Goal: Transaction & Acquisition: Book appointment/travel/reservation

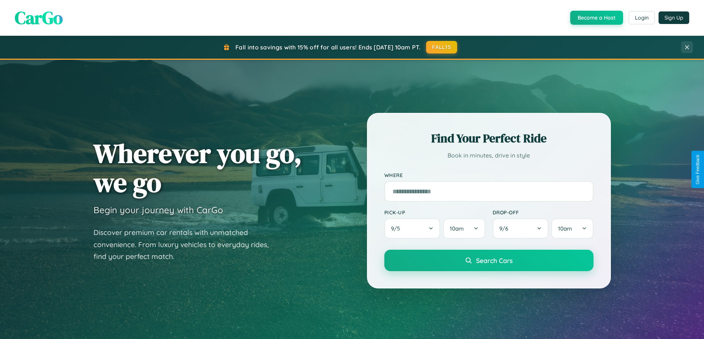
scroll to position [508, 0]
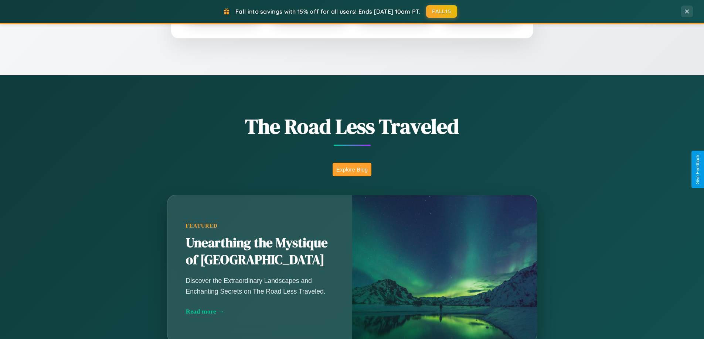
click at [352, 170] on button "Explore Blog" at bounding box center [351, 170] width 39 height 14
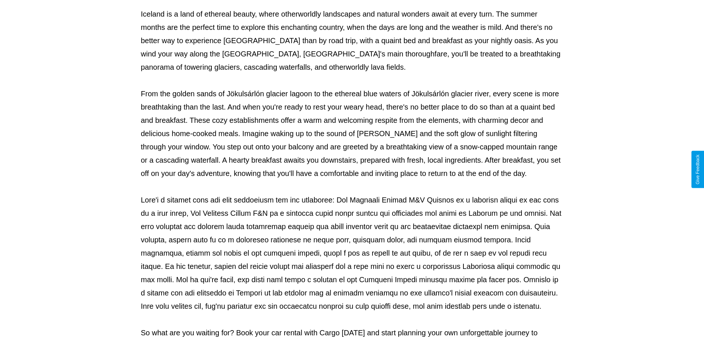
scroll to position [239, 0]
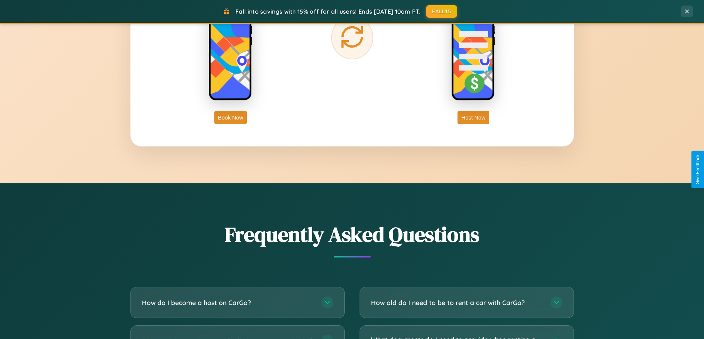
scroll to position [1421, 0]
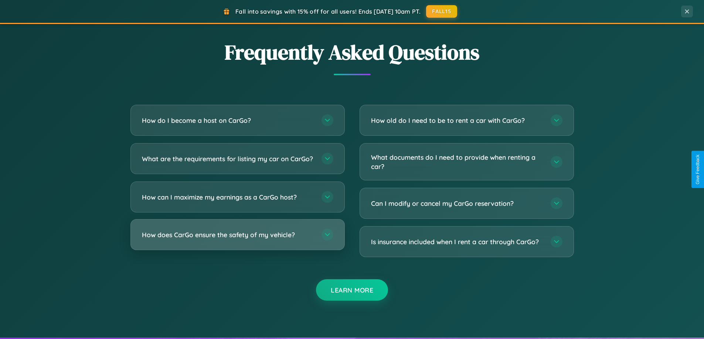
click at [237, 240] on h3 "How does CarGo ensure the safety of my vehicle?" at bounding box center [228, 234] width 172 height 9
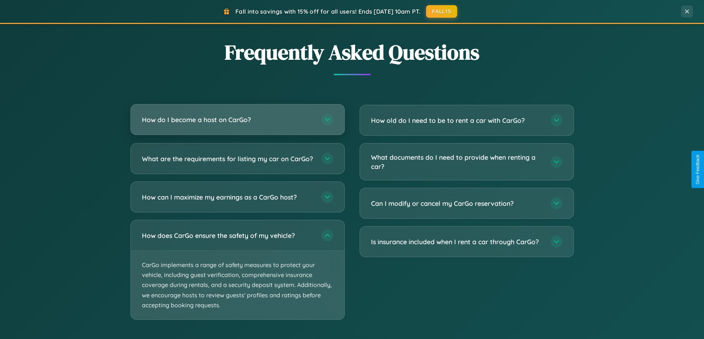
click at [237, 120] on h3 "How do I become a host on CarGo?" at bounding box center [228, 119] width 172 height 9
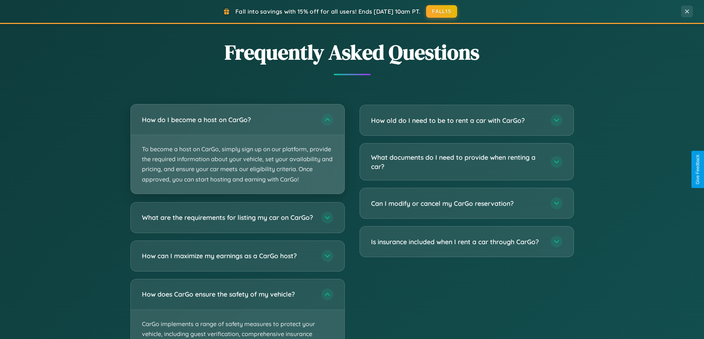
click at [237, 149] on p "To become a host on CarGo, simply sign up on our platform, provide the required…" at bounding box center [237, 164] width 213 height 59
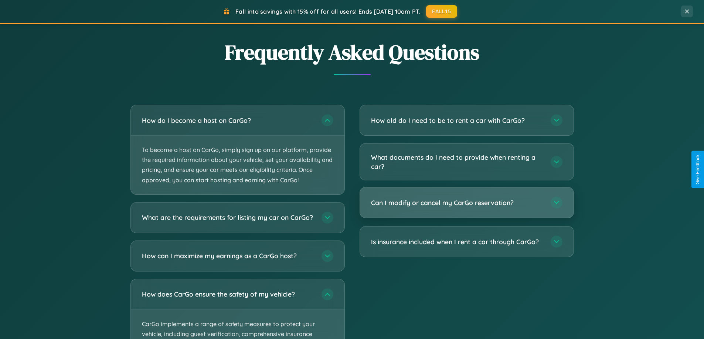
click at [466, 203] on h3 "Can I modify or cancel my CarGo reservation?" at bounding box center [457, 202] width 172 height 9
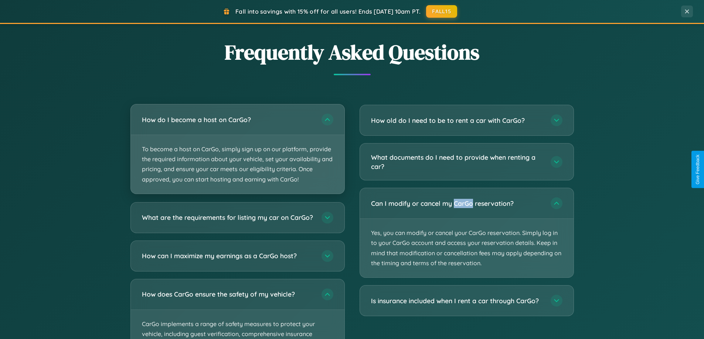
click at [237, 150] on p "To become a host on CarGo, simply sign up on our platform, provide the required…" at bounding box center [237, 164] width 213 height 59
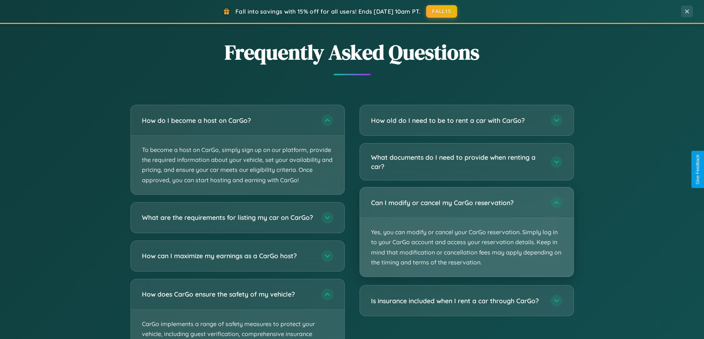
click at [466, 233] on p "Yes, you can modify or cancel your CarGo reservation. Simply log in to your Car…" at bounding box center [466, 247] width 213 height 59
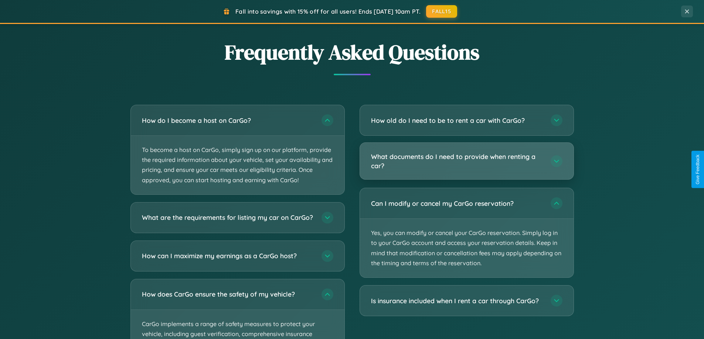
click at [466, 161] on h3 "What documents do I need to provide when renting a car?" at bounding box center [457, 161] width 172 height 18
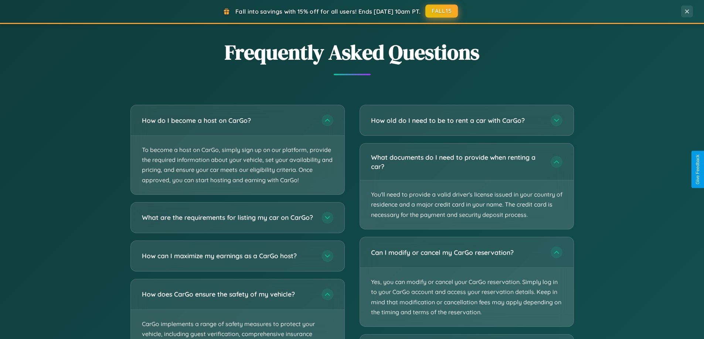
click at [442, 11] on button "FALL15" at bounding box center [441, 10] width 33 height 13
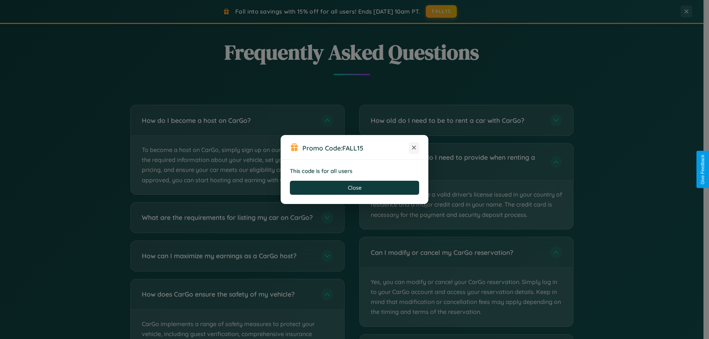
click at [414, 148] on icon at bounding box center [413, 147] width 7 height 7
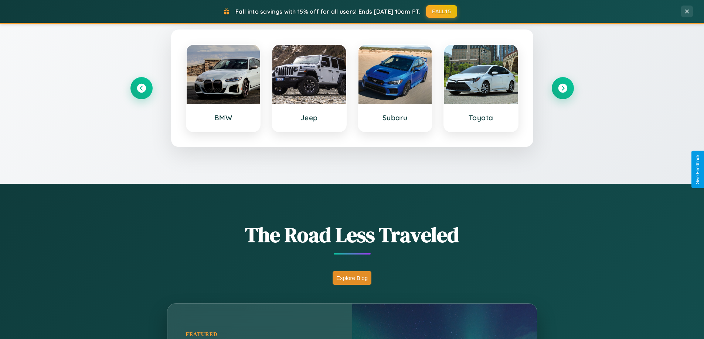
scroll to position [318, 0]
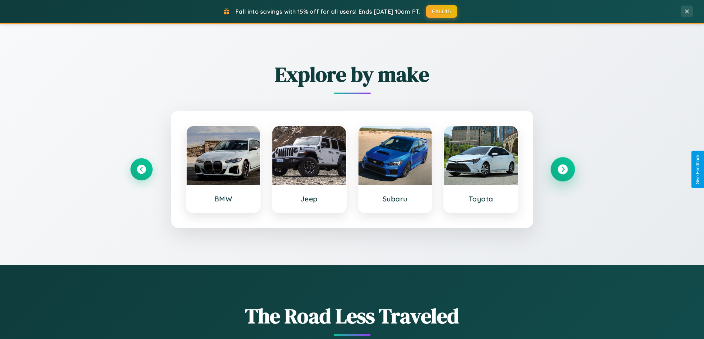
click at [562, 170] on icon at bounding box center [562, 170] width 10 height 10
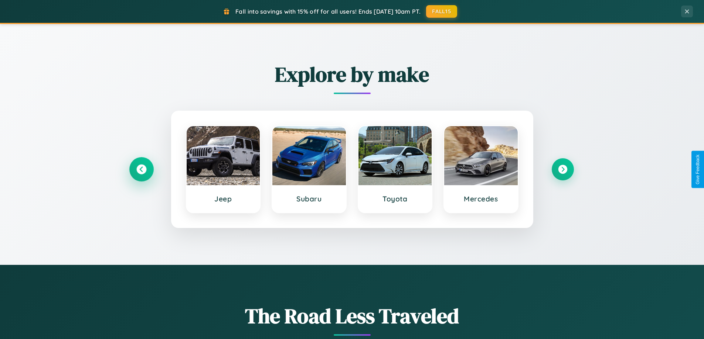
click at [141, 170] on icon at bounding box center [141, 170] width 10 height 10
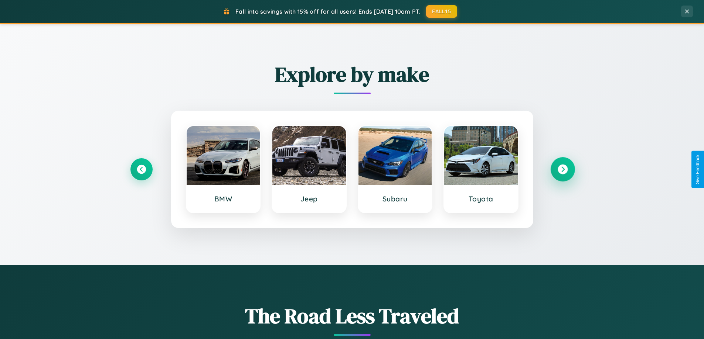
click at [562, 170] on icon at bounding box center [562, 170] width 10 height 10
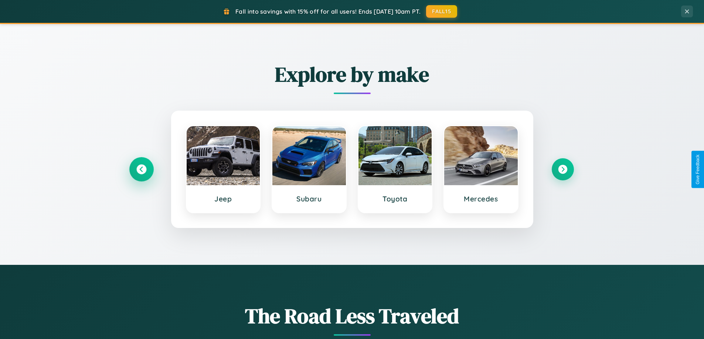
click at [141, 170] on icon at bounding box center [141, 170] width 10 height 10
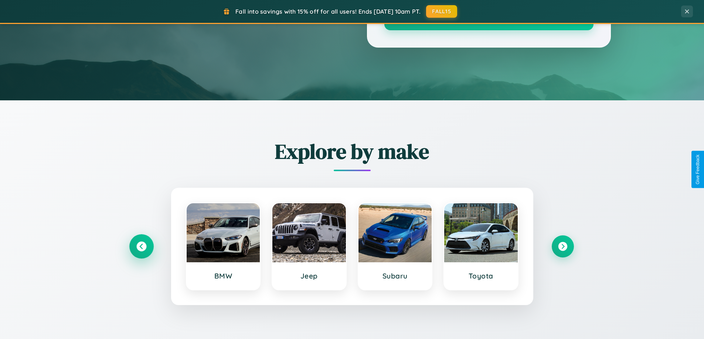
scroll to position [22, 0]
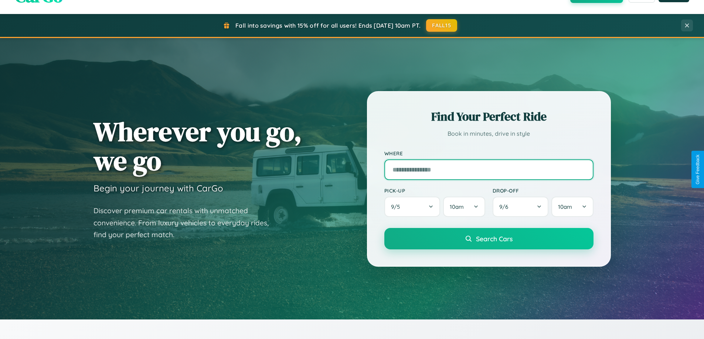
click at [488, 170] on input "text" at bounding box center [488, 170] width 209 height 21
type input "*****"
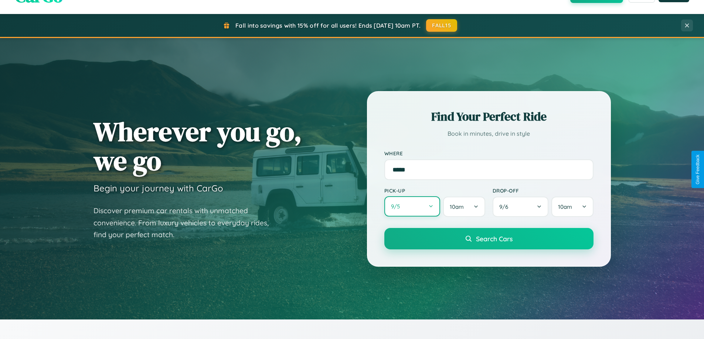
click at [412, 207] on button "9 / 5" at bounding box center [412, 206] width 56 height 20
select select "*"
select select "****"
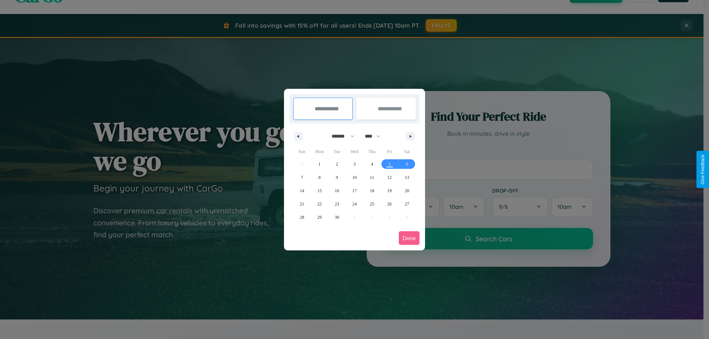
click at [340, 136] on select "******* ******** ***** ***** *** **** **** ****** ********* ******* ******** **…" at bounding box center [341, 136] width 31 height 12
select select "*"
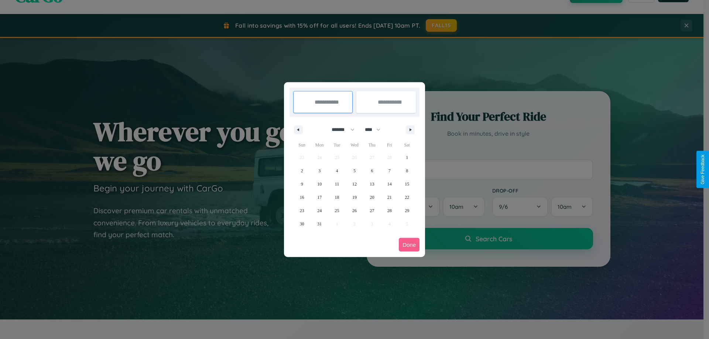
drag, startPoint x: 376, startPoint y: 130, endPoint x: 355, endPoint y: 148, distance: 28.3
click at [376, 130] on select "**** **** **** **** **** **** **** **** **** **** **** **** **** **** **** ****…" at bounding box center [372, 130] width 22 height 12
select select "****"
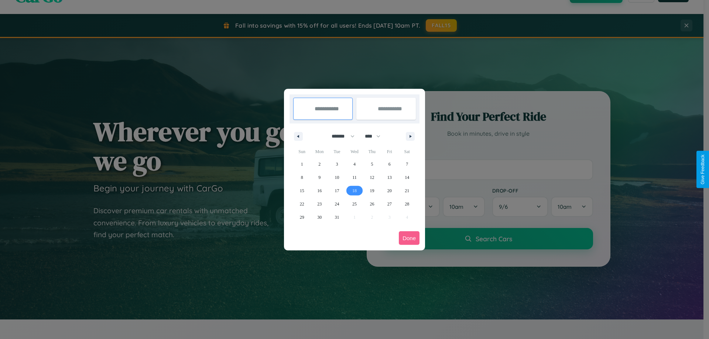
click at [354, 191] on span "18" at bounding box center [354, 190] width 4 height 13
type input "**********"
click at [337, 204] on span "24" at bounding box center [337, 204] width 4 height 13
type input "**********"
click at [409, 238] on button "Done" at bounding box center [409, 239] width 21 height 14
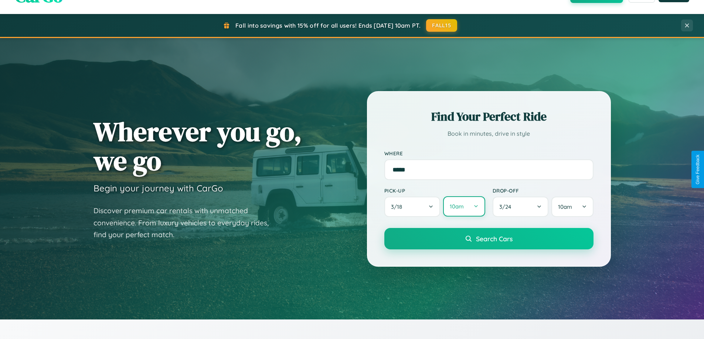
click at [464, 207] on button "10am" at bounding box center [464, 206] width 42 height 20
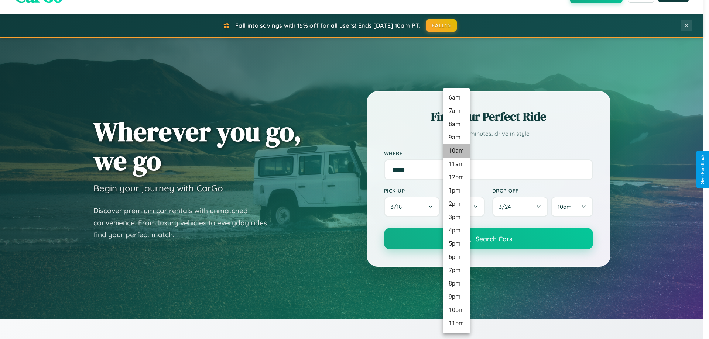
click at [456, 151] on li "10am" at bounding box center [456, 150] width 27 height 13
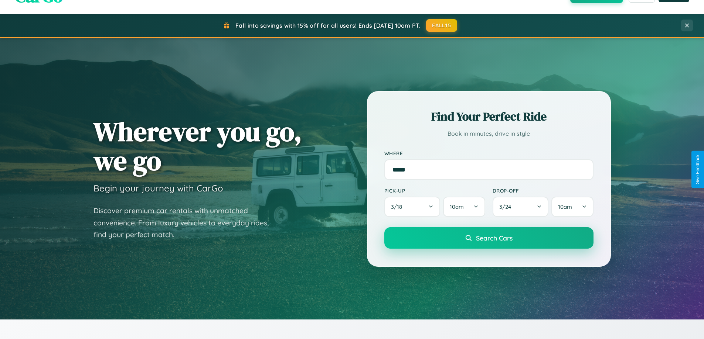
click at [488, 239] on span "Search Cars" at bounding box center [494, 238] width 37 height 8
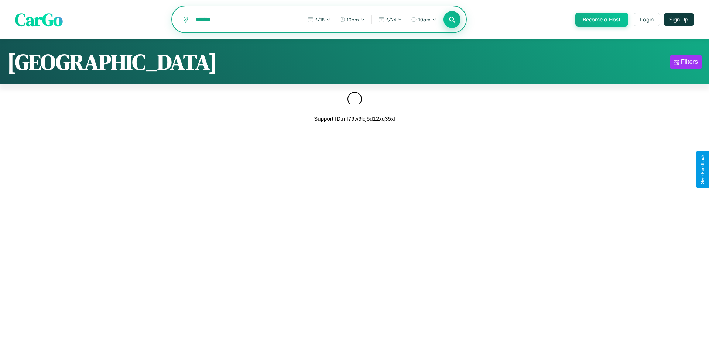
type input "*******"
click at [451, 20] on icon at bounding box center [451, 19] width 7 height 7
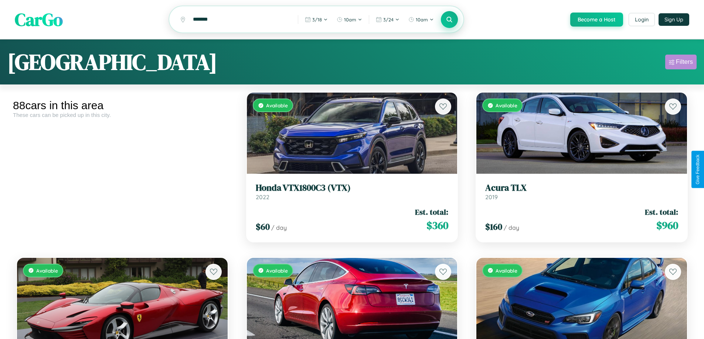
click at [680, 63] on div "Filters" at bounding box center [684, 61] width 17 height 7
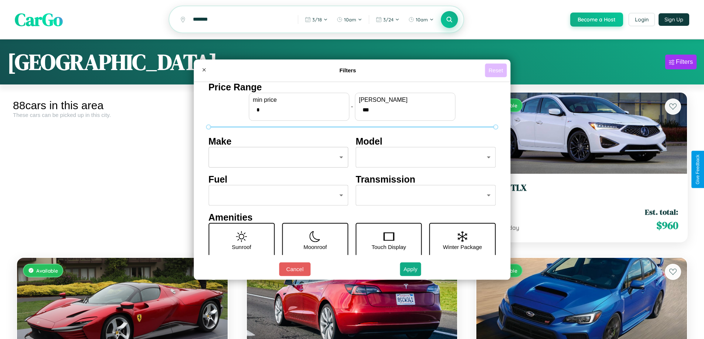
click at [496, 70] on button "Reset" at bounding box center [496, 71] width 22 height 14
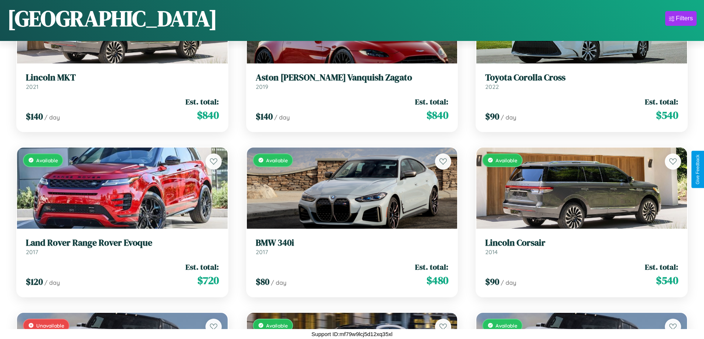
scroll to position [4404, 0]
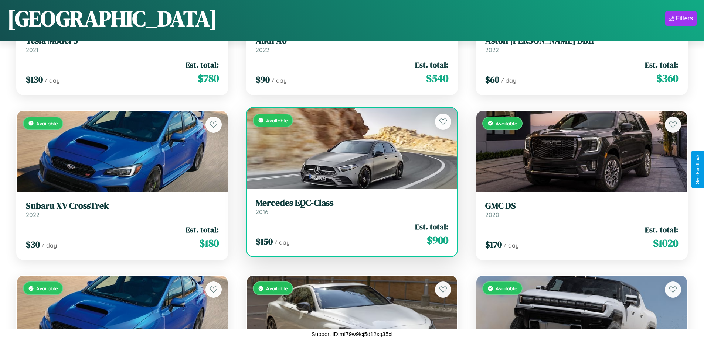
click at [349, 209] on link "Mercedes EQC-Class 2016" at bounding box center [352, 207] width 193 height 18
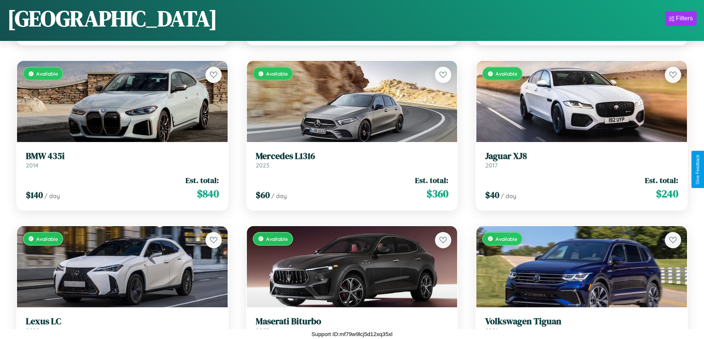
scroll to position [1262, 0]
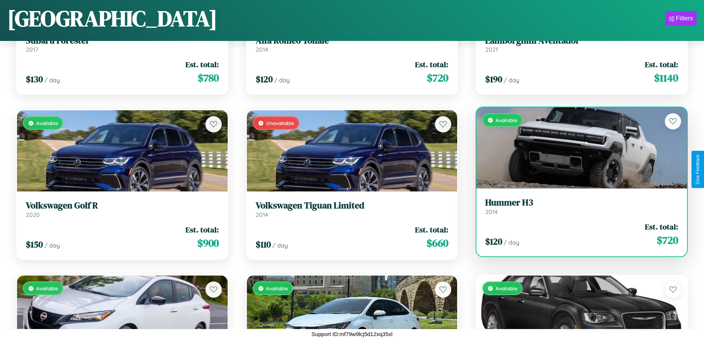
click at [577, 148] on div "Available" at bounding box center [581, 147] width 211 height 81
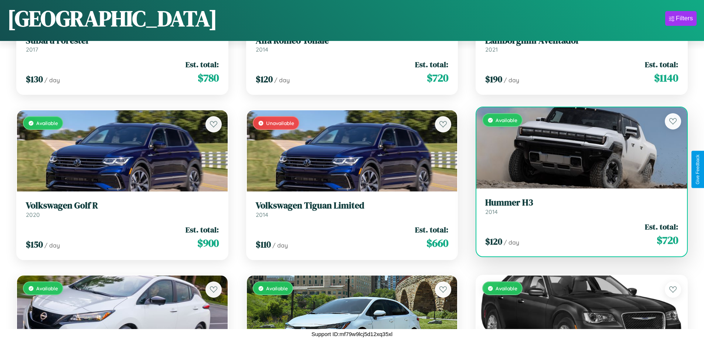
click at [577, 148] on div "Available" at bounding box center [581, 147] width 211 height 81
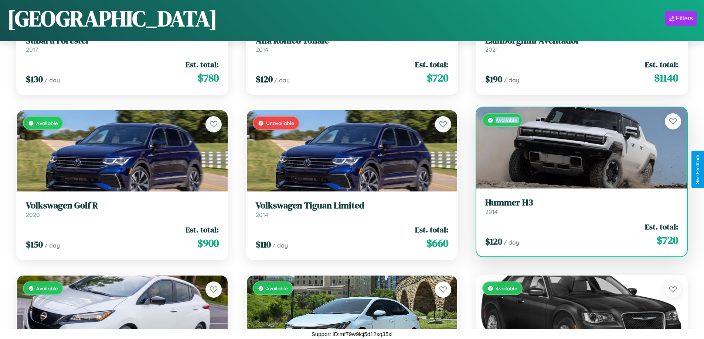
click at [577, 148] on div "Available" at bounding box center [581, 147] width 211 height 81
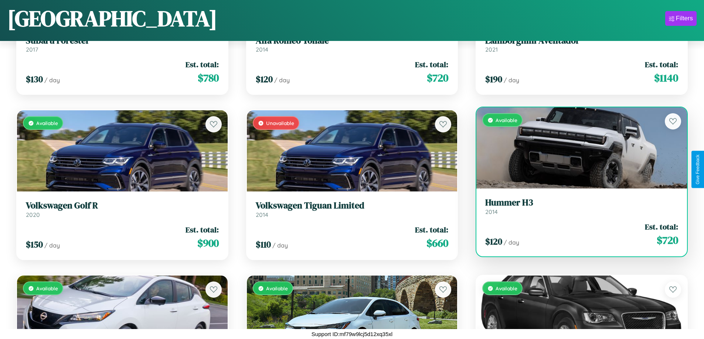
click at [577, 148] on div "Available" at bounding box center [581, 147] width 211 height 81
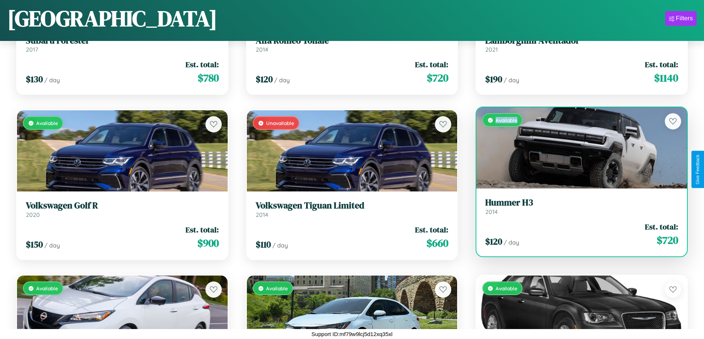
click at [577, 148] on div "Available" at bounding box center [581, 147] width 211 height 81
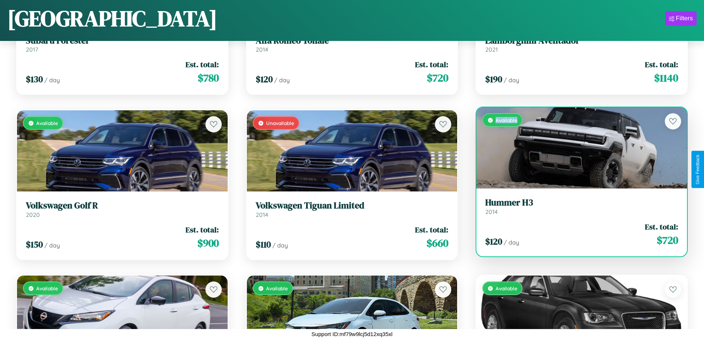
click at [577, 206] on h3 "Hummer H3" at bounding box center [581, 203] width 193 height 11
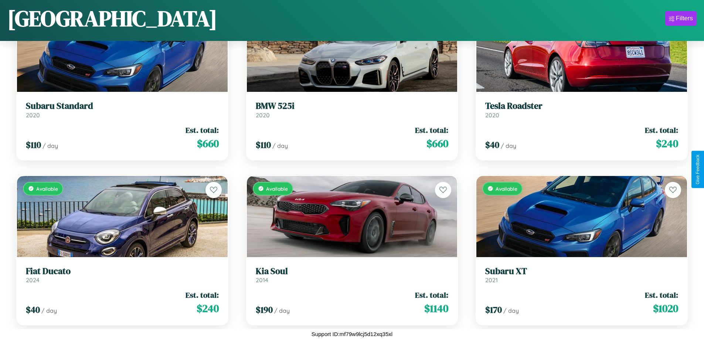
scroll to position [4073, 0]
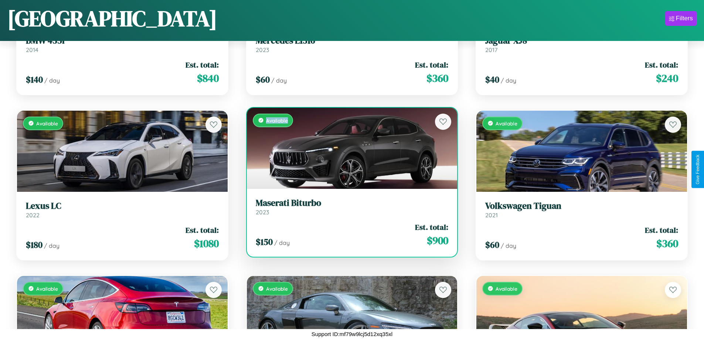
click at [349, 151] on div "Available" at bounding box center [352, 148] width 211 height 81
click at [349, 148] on div "Available" at bounding box center [352, 148] width 211 height 81
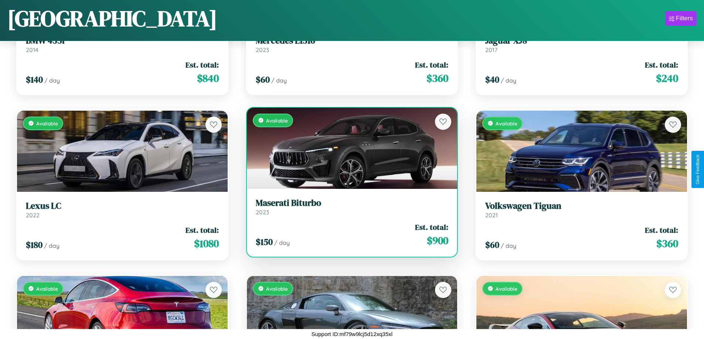
click at [349, 148] on div "Available" at bounding box center [352, 148] width 211 height 81
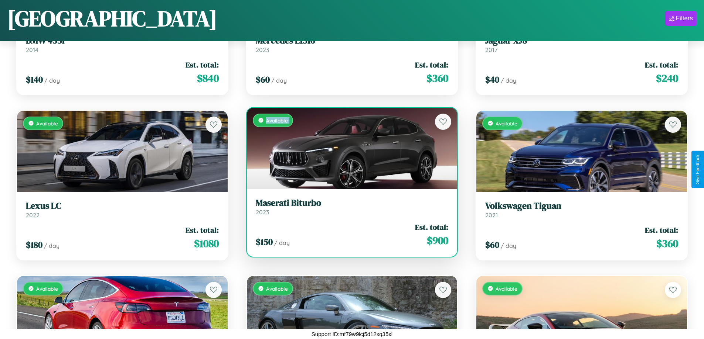
click at [349, 148] on div "Available" at bounding box center [352, 148] width 211 height 81
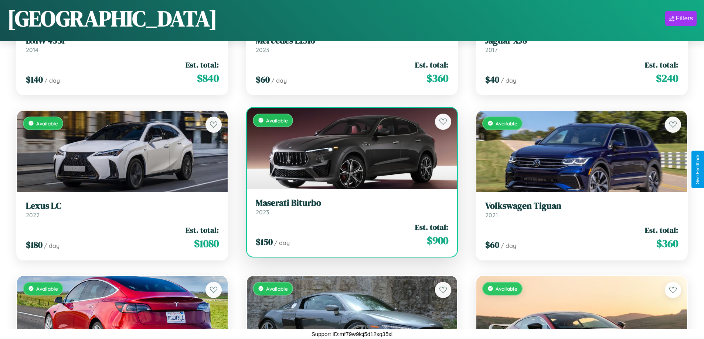
click at [349, 148] on div "Available" at bounding box center [352, 148] width 211 height 81
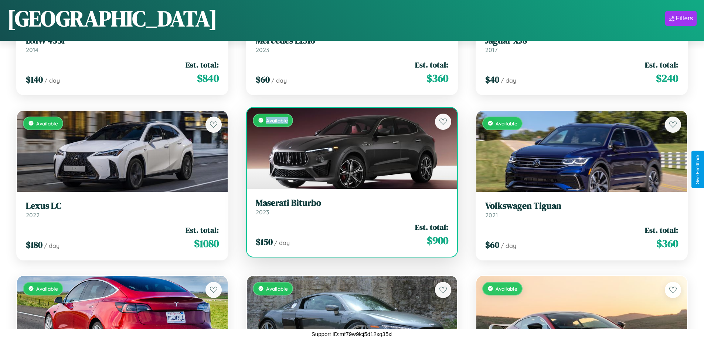
click at [349, 148] on div "Available" at bounding box center [352, 148] width 211 height 81
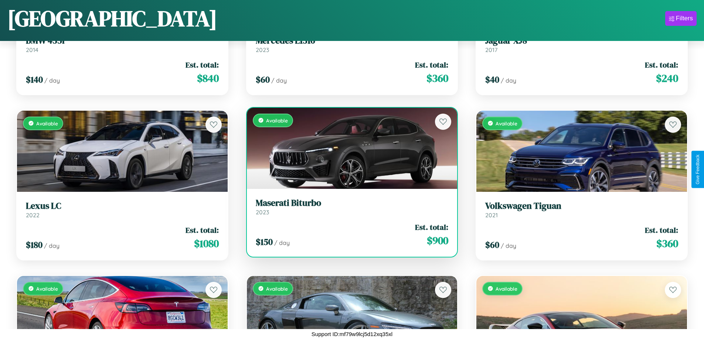
click at [349, 207] on h3 "Maserati Biturbo" at bounding box center [352, 203] width 193 height 11
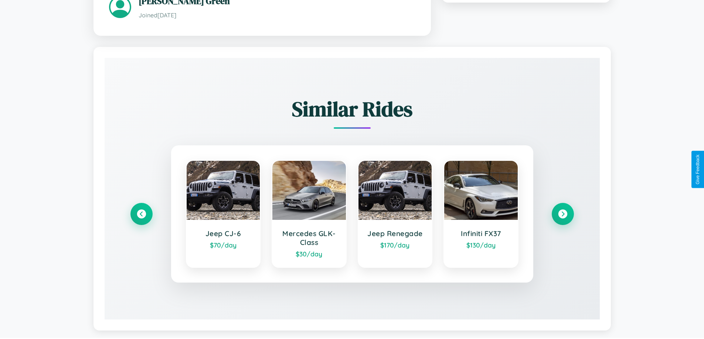
scroll to position [444, 0]
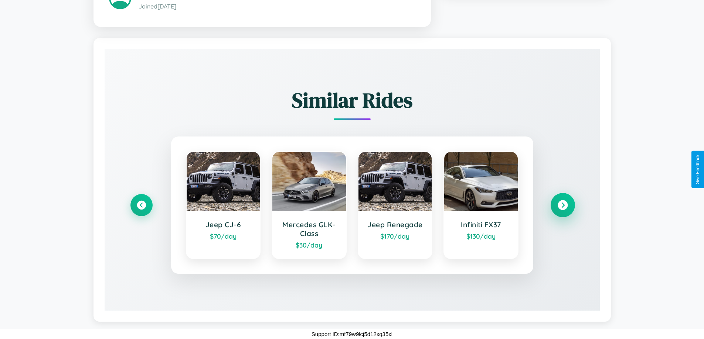
click at [562, 205] on icon at bounding box center [562, 206] width 10 height 10
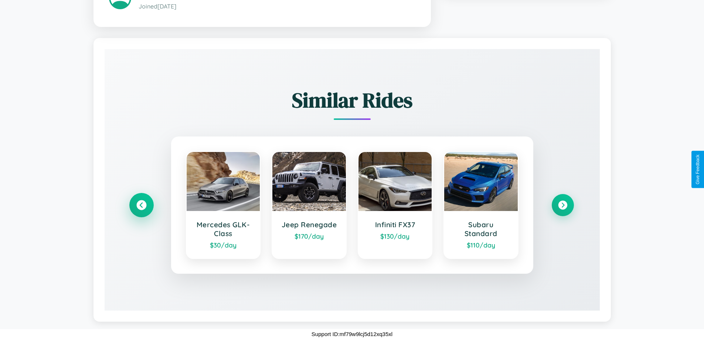
click at [141, 205] on icon at bounding box center [141, 206] width 10 height 10
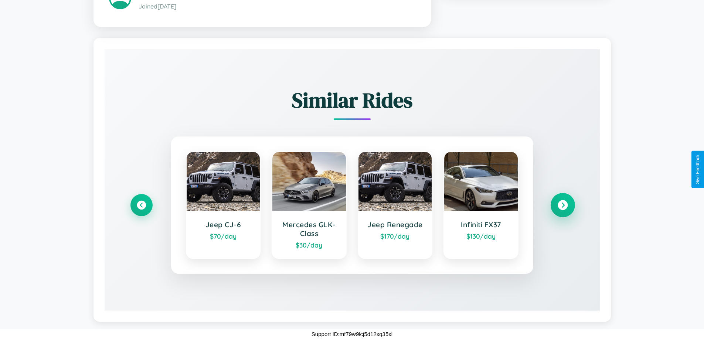
click at [562, 205] on icon at bounding box center [562, 206] width 10 height 10
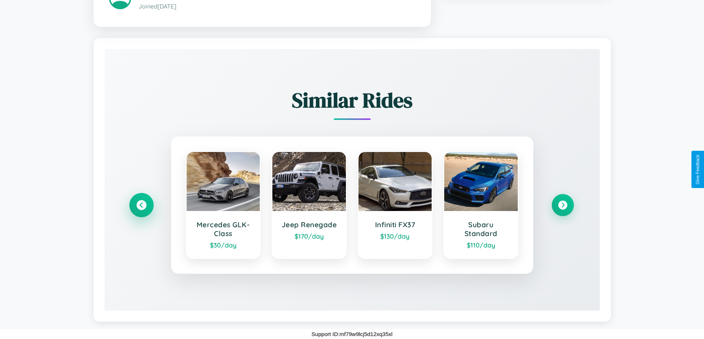
click at [141, 205] on icon at bounding box center [141, 206] width 10 height 10
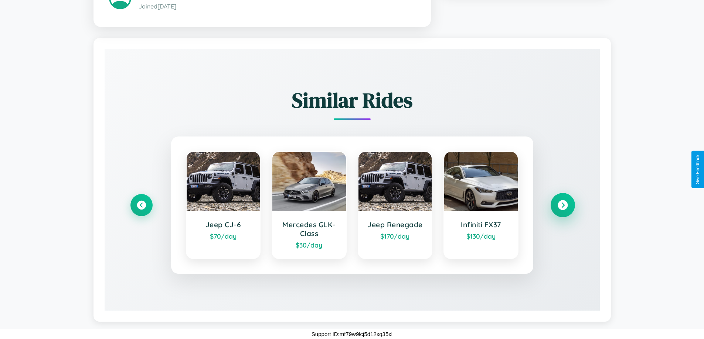
click at [562, 205] on icon at bounding box center [562, 206] width 10 height 10
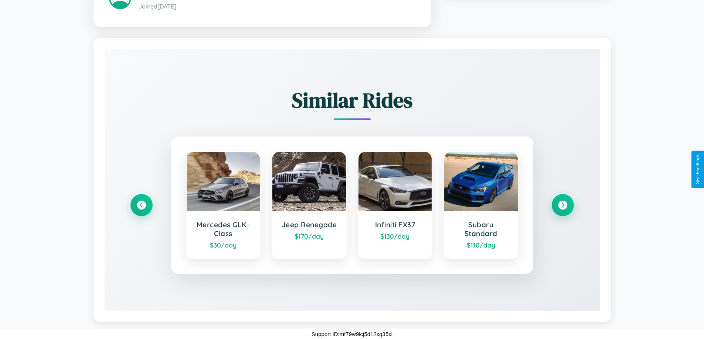
scroll to position [0, 0]
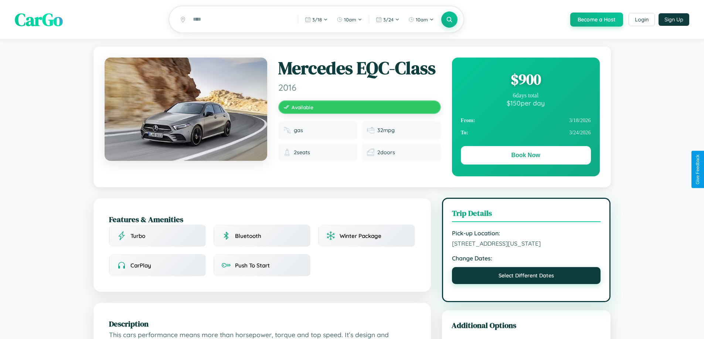
click at [526, 277] on button "Select Different Dates" at bounding box center [526, 275] width 149 height 17
select select "*"
select select "****"
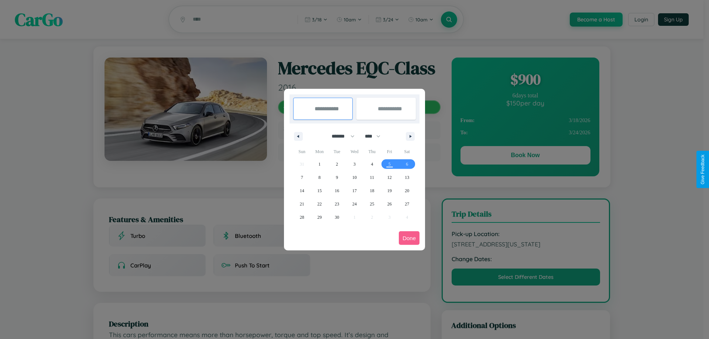
drag, startPoint x: 340, startPoint y: 136, endPoint x: 355, endPoint y: 148, distance: 18.9
click at [340, 136] on select "******* ******** ***** ***** *** **** **** ****** ********* ******* ******** **…" at bounding box center [341, 136] width 31 height 12
select select "**"
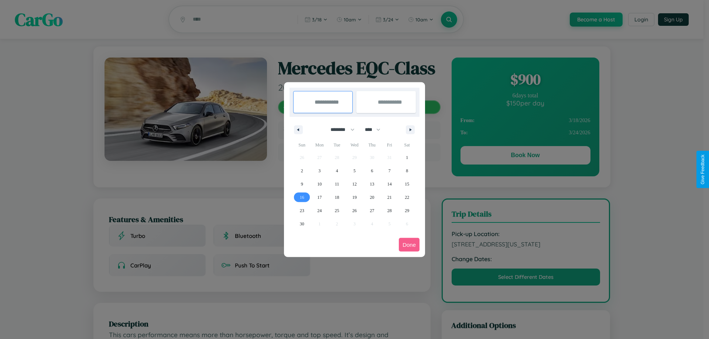
click at [302, 197] on span "16" at bounding box center [302, 197] width 4 height 13
type input "**********"
click at [354, 211] on span "26" at bounding box center [354, 210] width 4 height 13
type input "**********"
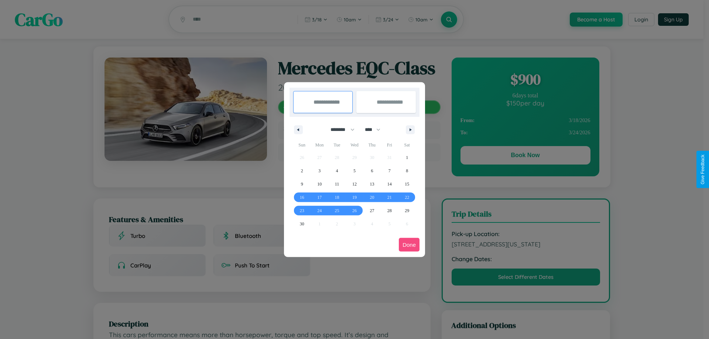
click at [409, 245] on button "Done" at bounding box center [409, 245] width 21 height 14
